Goal: Task Accomplishment & Management: Manage account settings

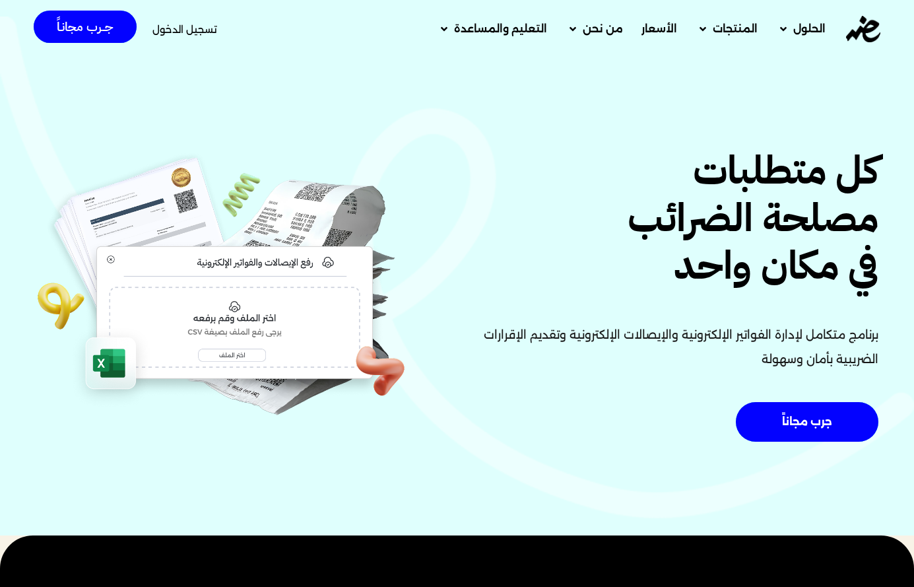
click at [180, 25] on span "تسجيل الدخول" at bounding box center [184, 29] width 65 height 10
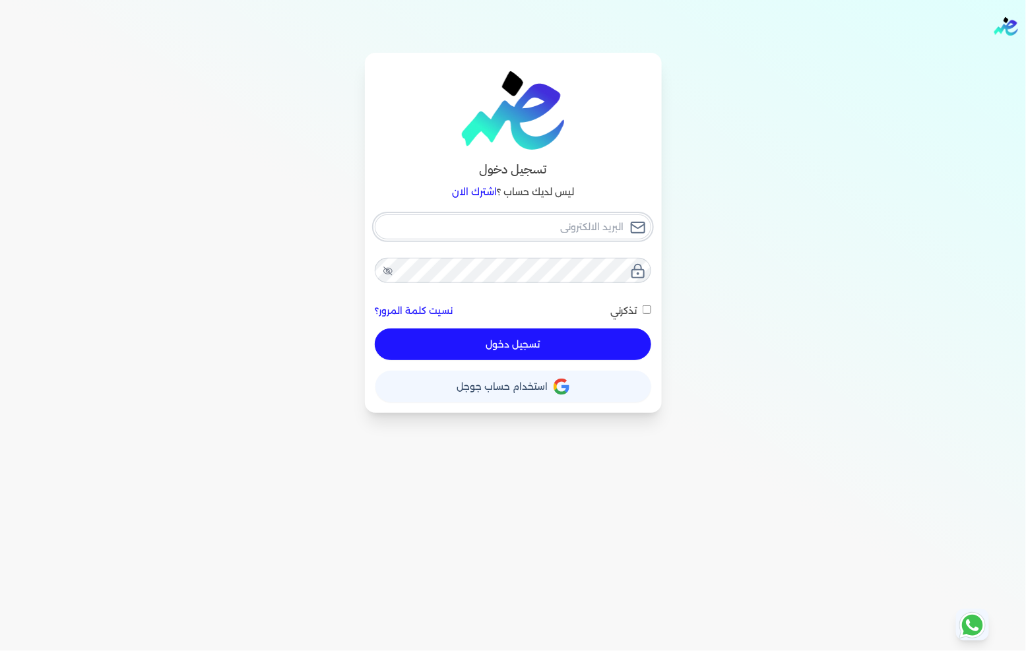
type input "fathyomran1600@gmail.com"
click at [463, 337] on div "fathyomran1600@gmail.com نسيت كلمة المرور؟ تذكرني تسجيل دخول" at bounding box center [513, 287] width 276 height 146
click at [439, 343] on button "تسجيل دخول" at bounding box center [513, 345] width 276 height 32
checkbox input "false"
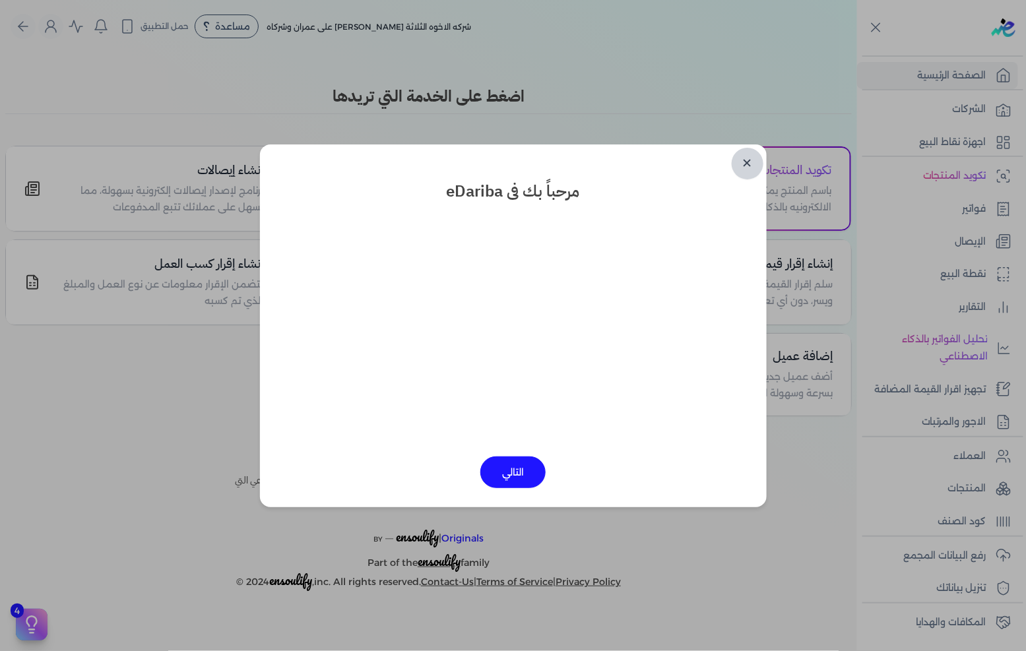
click at [755, 163] on link "✕" at bounding box center [748, 164] width 32 height 32
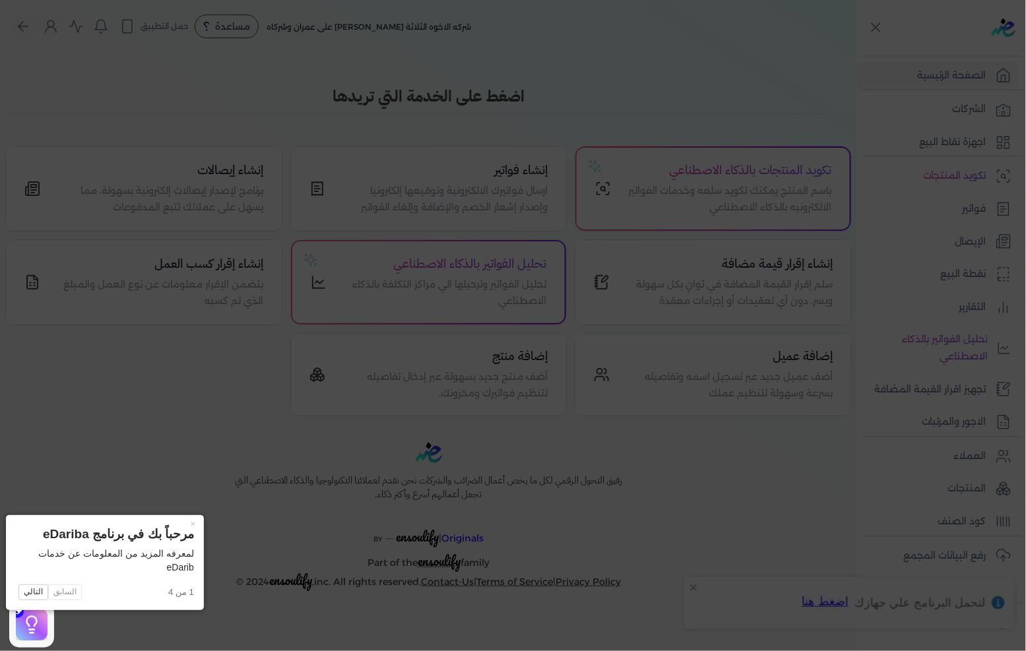
click at [922, 215] on icon at bounding box center [513, 325] width 1026 height 651
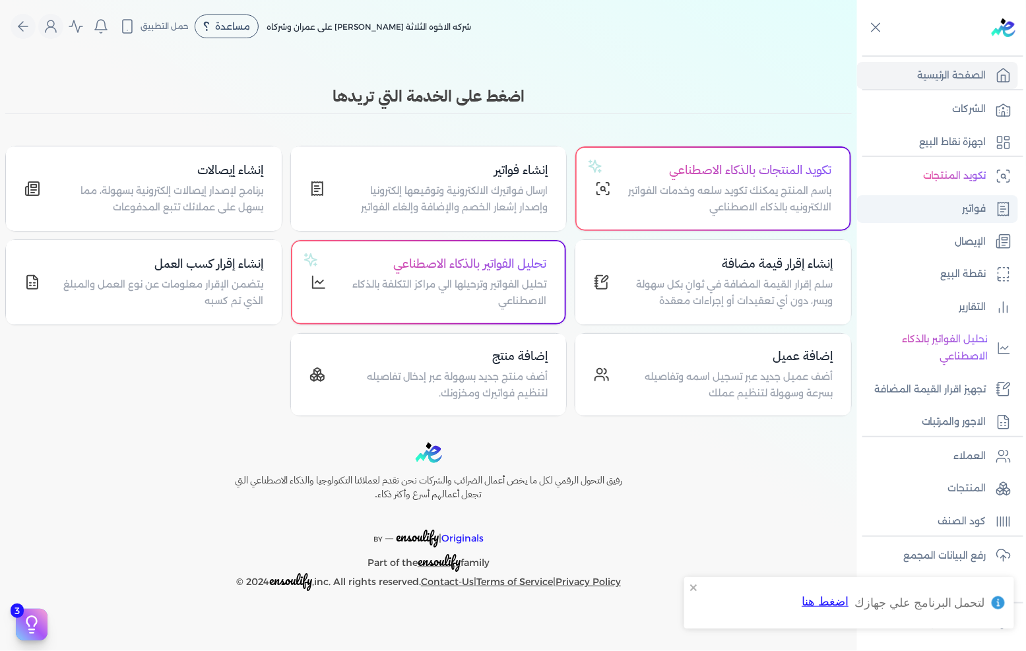
click at [942, 199] on link "فواتير" at bounding box center [937, 209] width 161 height 28
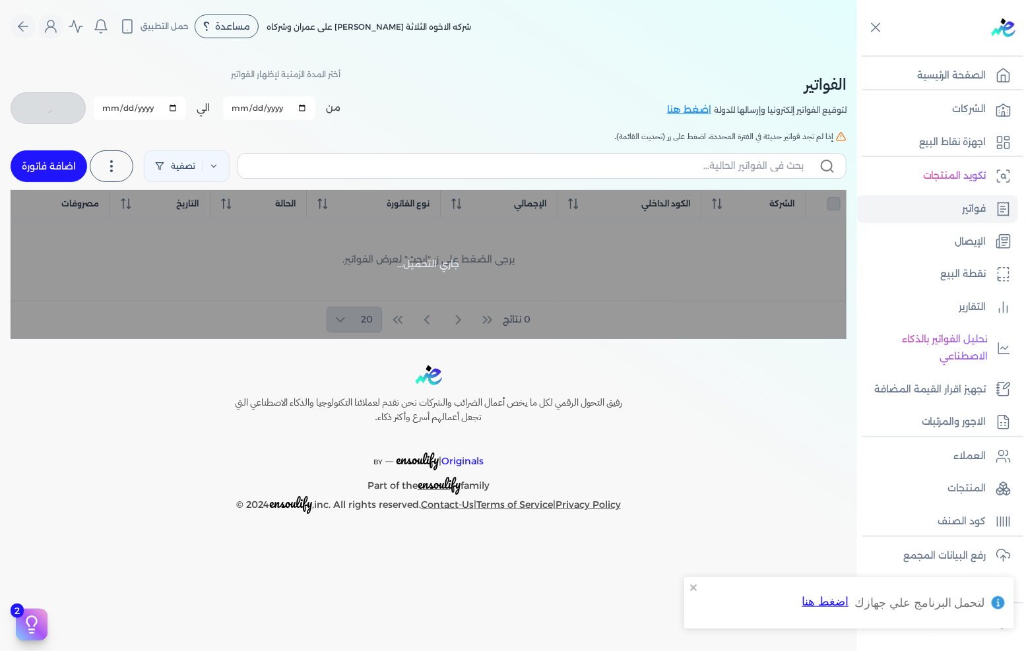
checkbox input "false"
